Goal: Use online tool/utility: Utilize a website feature to perform a specific function

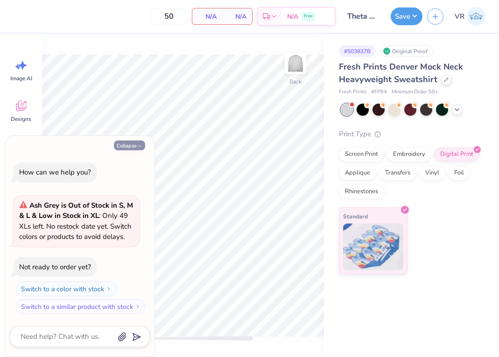
click at [138, 147] on icon "button" at bounding box center [140, 146] width 6 height 6
type textarea "x"
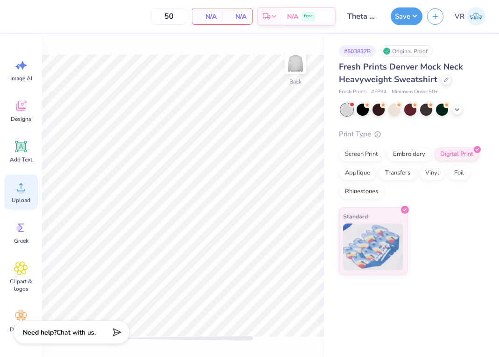
click at [27, 183] on icon at bounding box center [21, 187] width 14 height 14
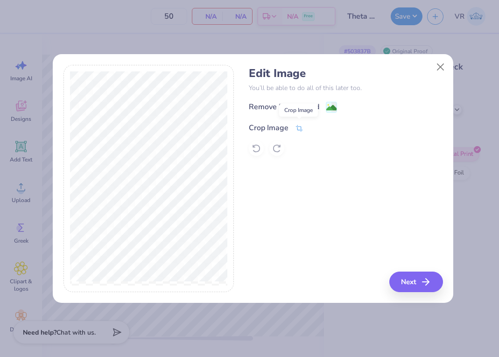
click at [297, 126] on icon at bounding box center [299, 128] width 8 height 8
click at [313, 130] on button at bounding box center [315, 127] width 10 height 10
click at [407, 281] on button "Next" at bounding box center [418, 282] width 54 height 21
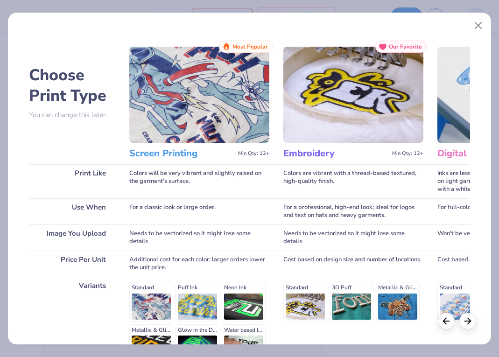
click at [444, 95] on img at bounding box center [508, 95] width 140 height 96
click at [470, 324] on icon at bounding box center [468, 320] width 10 height 10
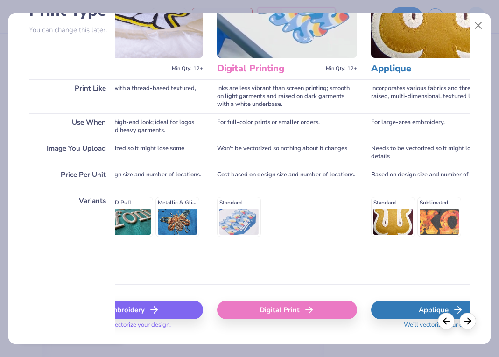
scroll to position [93, 0]
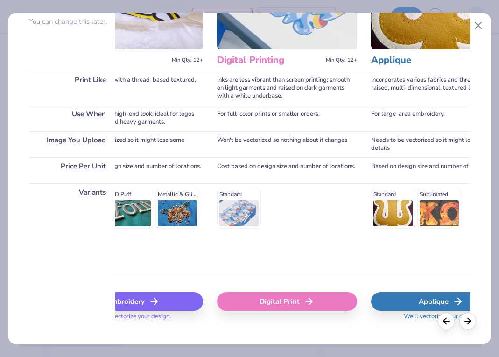
click at [299, 309] on div "Digital Print" at bounding box center [287, 301] width 140 height 19
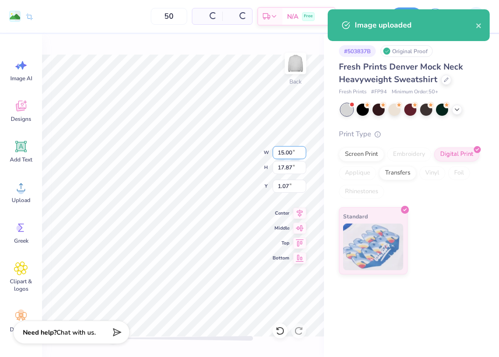
click at [281, 154] on input "15.00" at bounding box center [290, 152] width 34 height 13
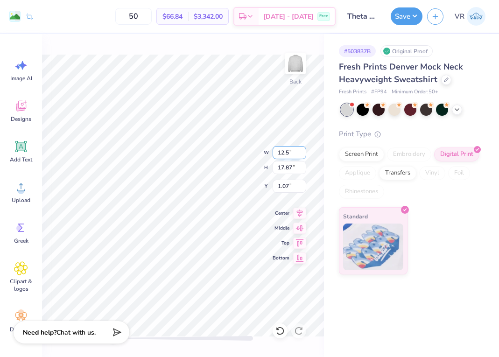
type input "12.50"
type input "14.89"
click at [285, 182] on input "2.55" at bounding box center [290, 186] width 34 height 13
type input "3"
drag, startPoint x: 399, startPoint y: 18, endPoint x: 400, endPoint y: 26, distance: 8.0
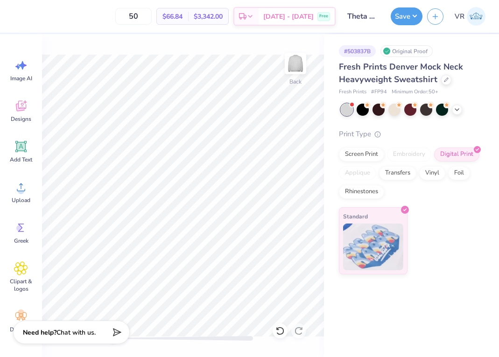
click at [400, 17] on button "Save" at bounding box center [407, 16] width 32 height 18
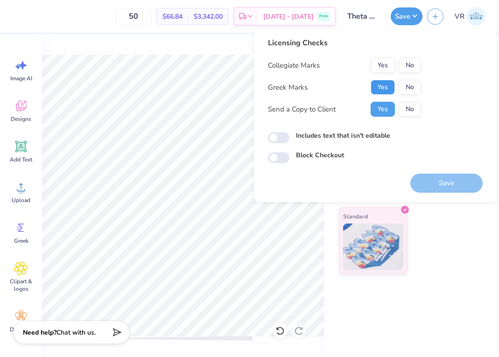
click at [380, 84] on button "Yes" at bounding box center [383, 87] width 24 height 15
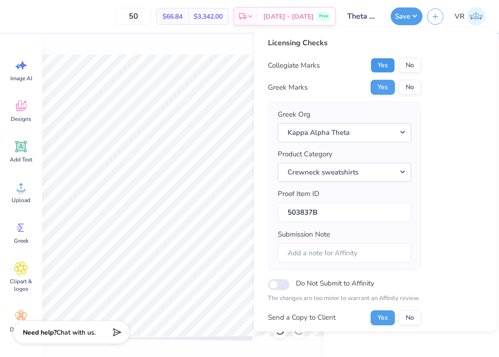
click at [389, 64] on button "Yes" at bounding box center [383, 65] width 24 height 15
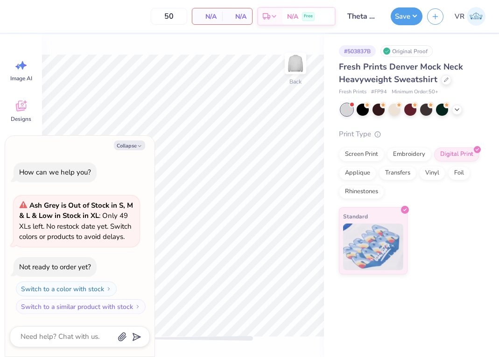
click at [20, 188] on div "How can we help you? Ash Grey is Out of Stock in S, M & L & Low in Stock in XL …" at bounding box center [80, 238] width 140 height 167
click at [134, 146] on button "Collapse" at bounding box center [129, 146] width 31 height 10
type textarea "x"
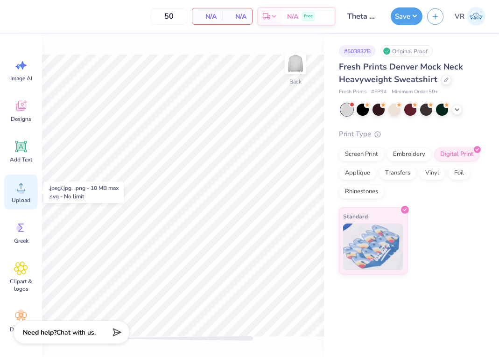
click at [19, 188] on icon at bounding box center [21, 187] width 14 height 14
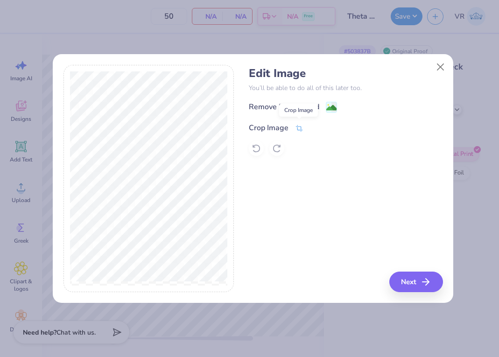
click at [297, 128] on icon at bounding box center [299, 128] width 8 height 8
click at [313, 126] on icon at bounding box center [316, 127] width 6 height 6
click at [418, 281] on button "Next" at bounding box center [418, 282] width 54 height 21
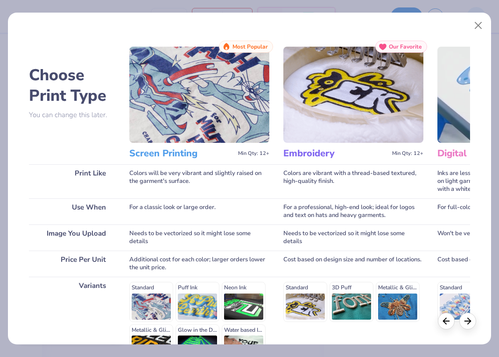
click at [447, 130] on img at bounding box center [508, 95] width 140 height 96
click at [463, 320] on icon at bounding box center [468, 320] width 10 height 10
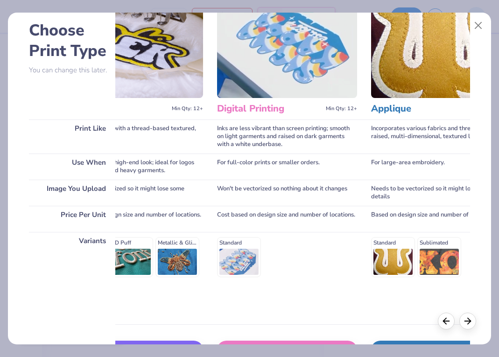
scroll to position [62, 0]
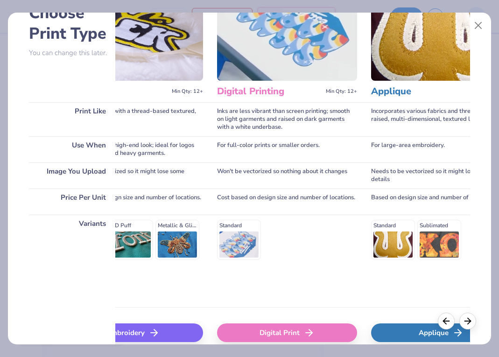
click at [266, 335] on div "Digital Print" at bounding box center [287, 333] width 140 height 19
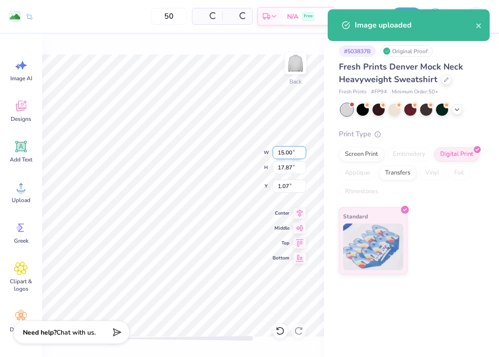
click at [287, 153] on input "15.00" at bounding box center [290, 152] width 34 height 13
type input "12.50"
type input "14.89"
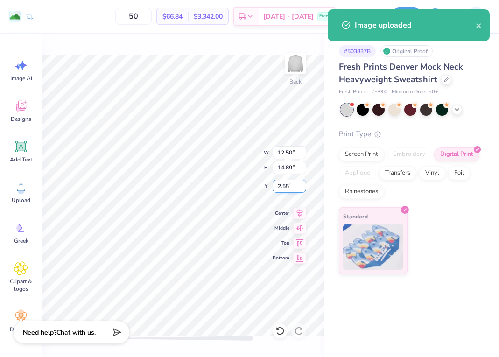
click at [292, 188] on input "2.55" at bounding box center [290, 186] width 34 height 13
type input "3"
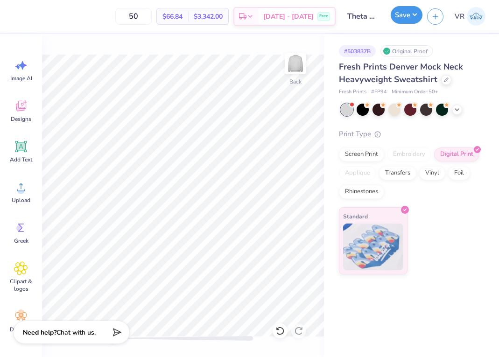
click at [409, 17] on button "Save" at bounding box center [407, 15] width 32 height 18
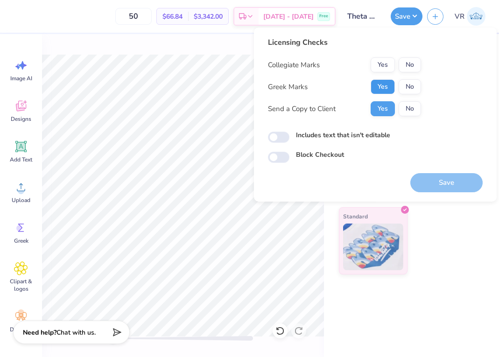
click at [384, 79] on button "Yes" at bounding box center [383, 86] width 24 height 15
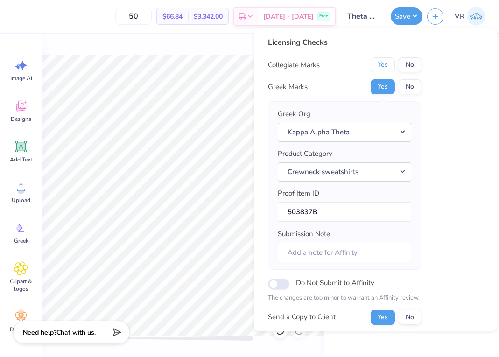
click at [385, 62] on button "Yes" at bounding box center [383, 64] width 24 height 15
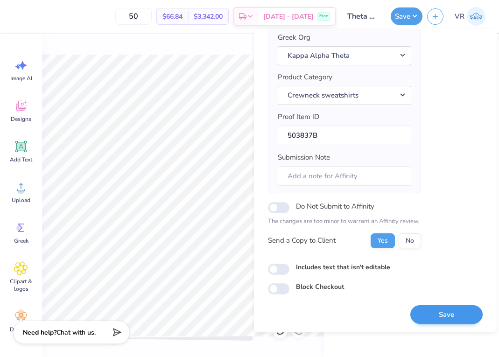
scroll to position [79, 0]
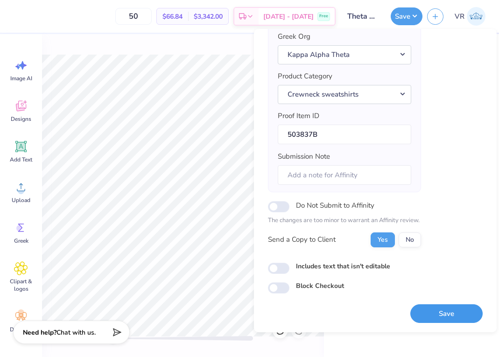
click at [429, 313] on button "Save" at bounding box center [447, 314] width 72 height 19
